Goal: Navigation & Orientation: Find specific page/section

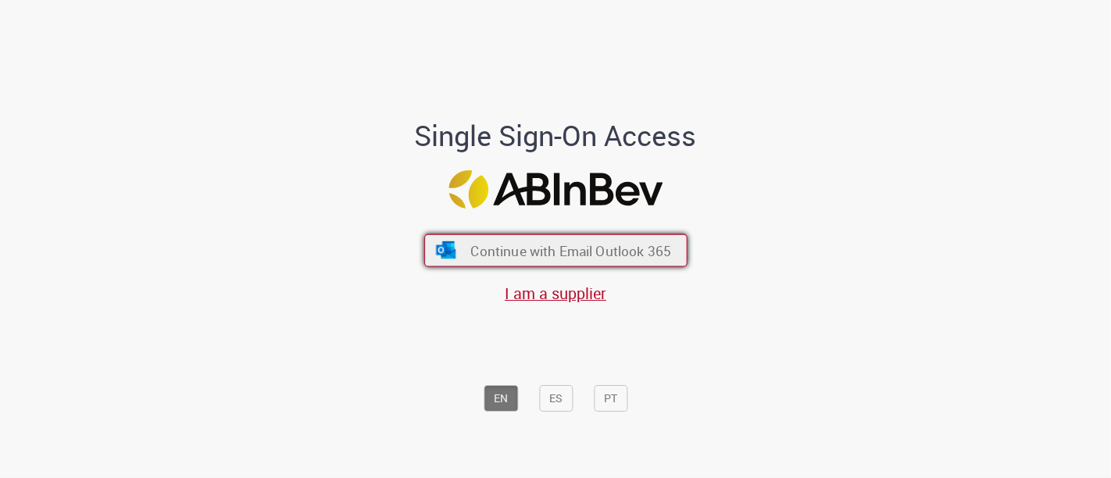
click at [632, 249] on span "Continue with Email Outlook 365" at bounding box center [570, 250] width 201 height 18
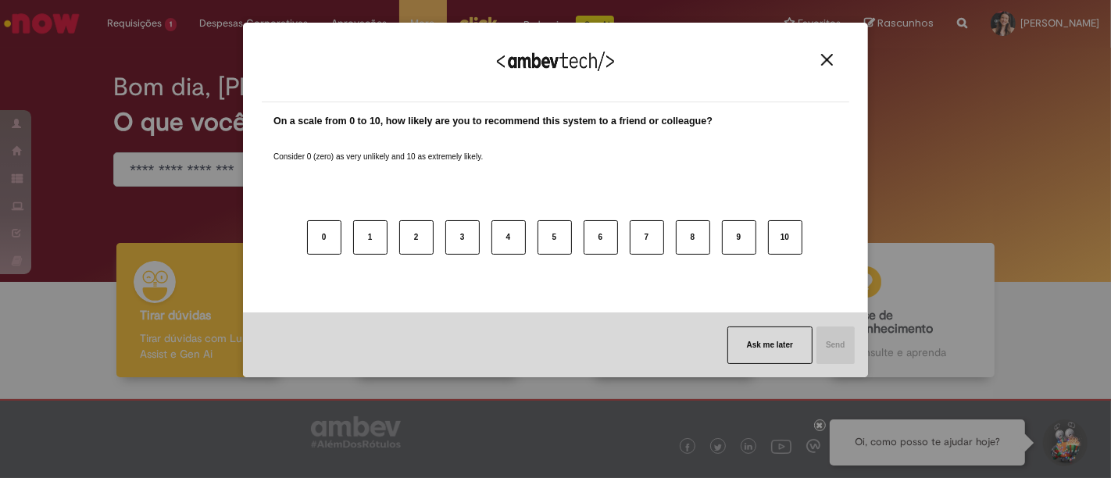
click at [826, 53] on button "Close" at bounding box center [826, 59] width 21 height 13
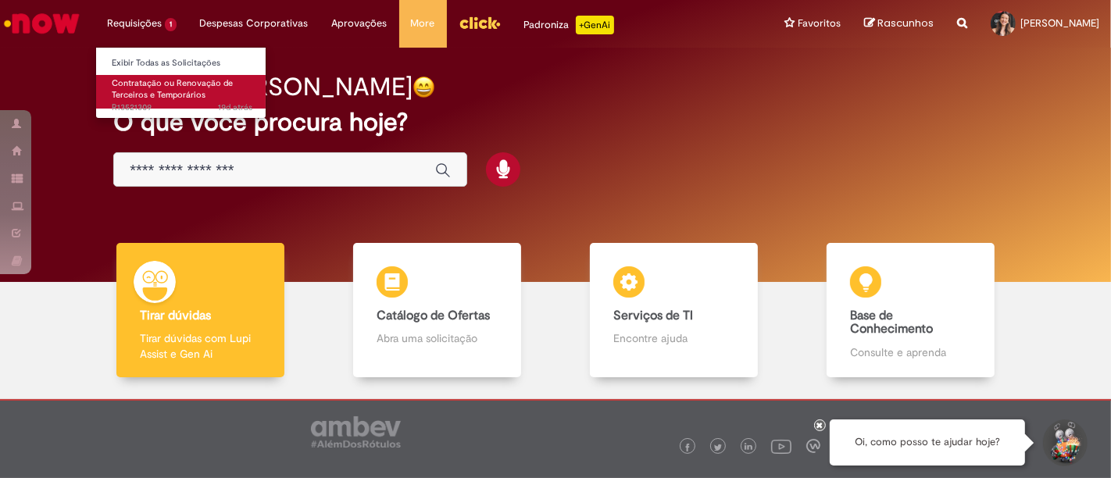
click at [129, 103] on span "19d atrás 19 dias atrás R13521309" at bounding box center [182, 108] width 141 height 12
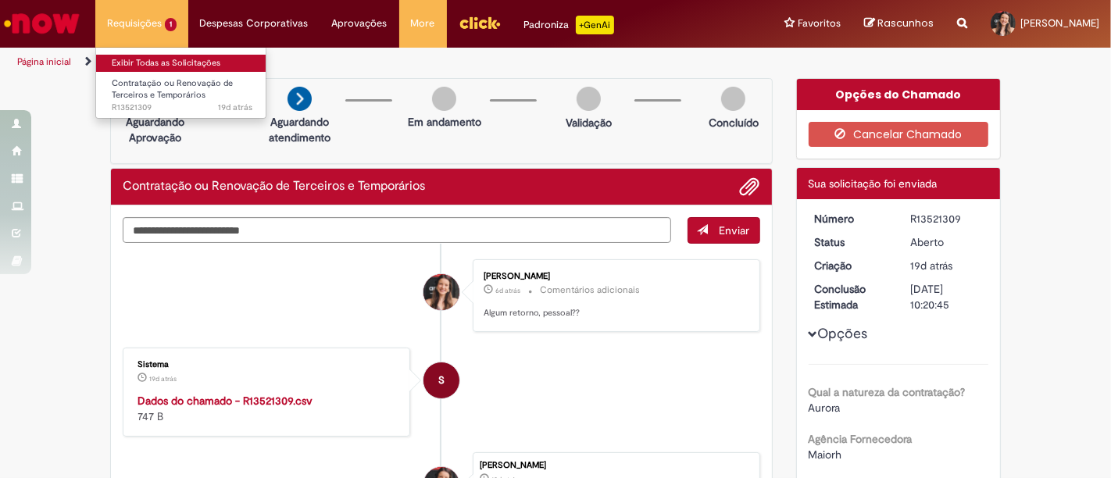
click at [146, 59] on link "Exibir Todas as Solicitações" at bounding box center [182, 63] width 172 height 17
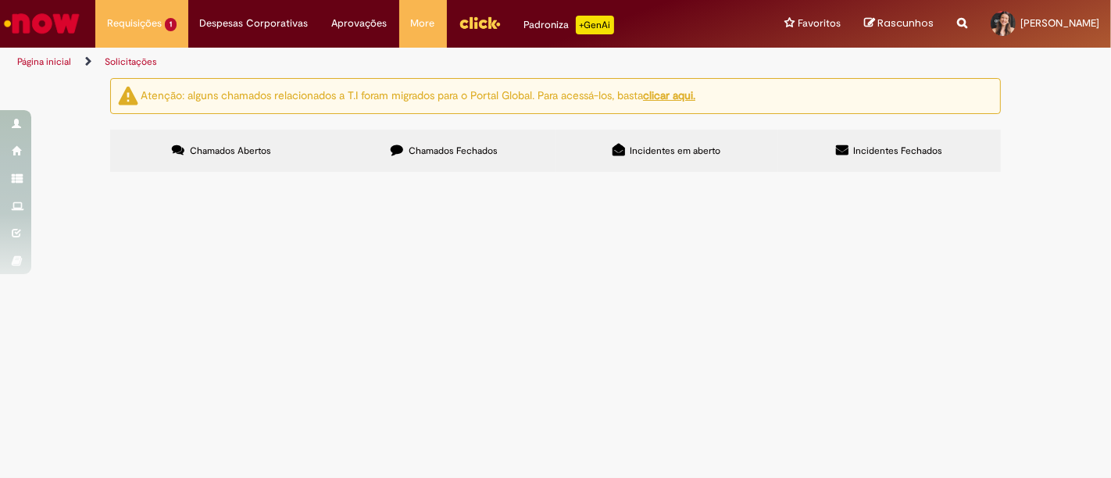
click at [47, 21] on img "Ir para a Homepage" at bounding box center [42, 23] width 80 height 31
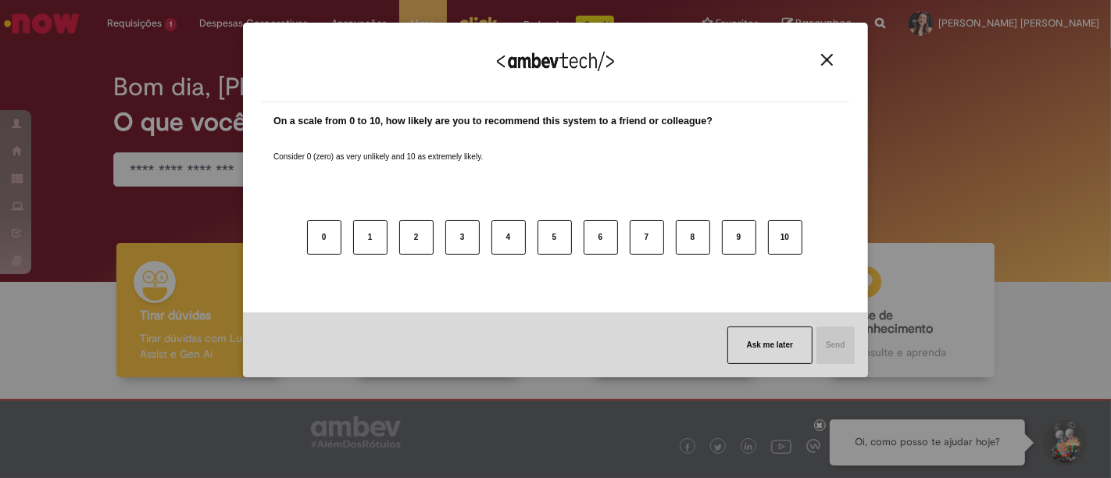
click at [825, 63] on img "Close" at bounding box center [827, 60] width 12 height 12
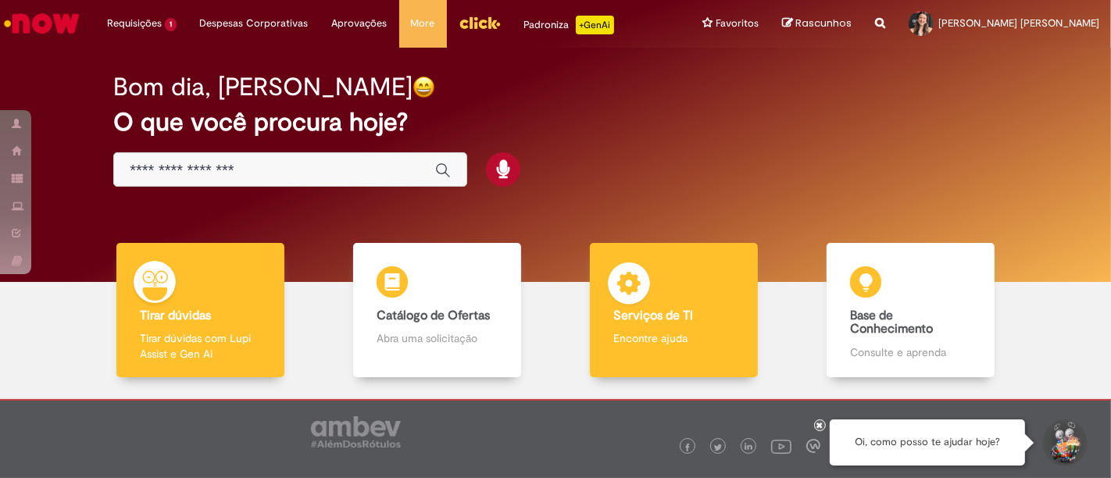
click at [658, 290] on div "Serviços de TI Serviços de TI Encontre ajuda" at bounding box center [673, 310] width 167 height 135
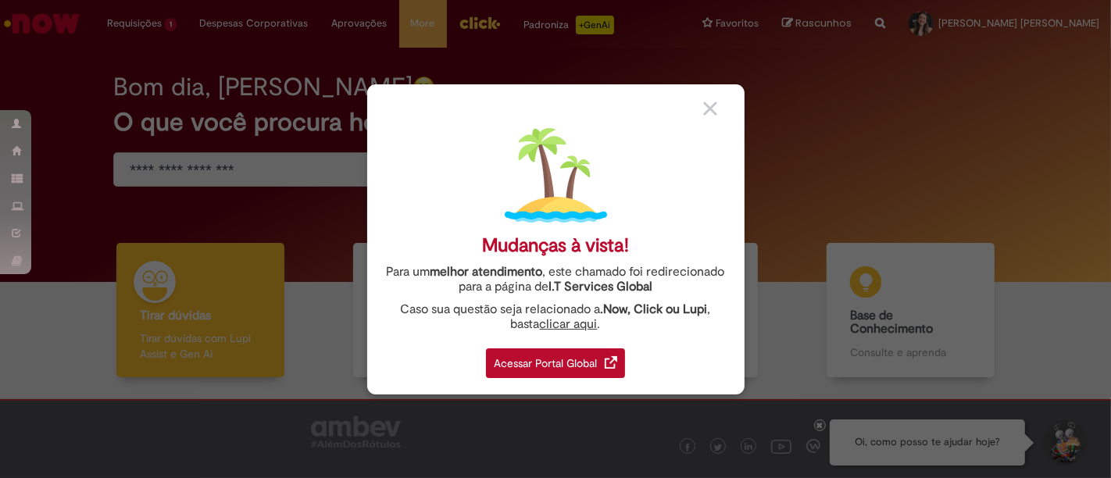
click at [537, 361] on div "Acessar Portal Global" at bounding box center [555, 363] width 139 height 30
